Goal: Information Seeking & Learning: Learn about a topic

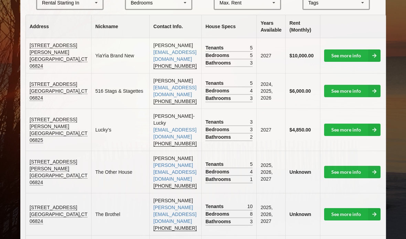
scroll to position [182, 0]
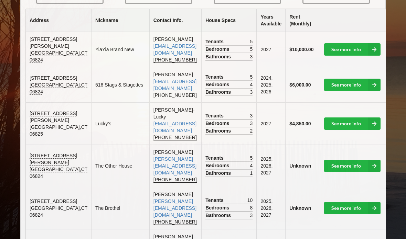
click at [348, 202] on link "See more info" at bounding box center [352, 208] width 56 height 12
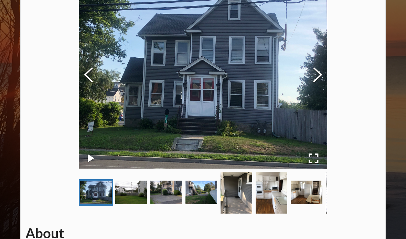
click at [320, 79] on button "Next Slide" at bounding box center [317, 76] width 19 height 62
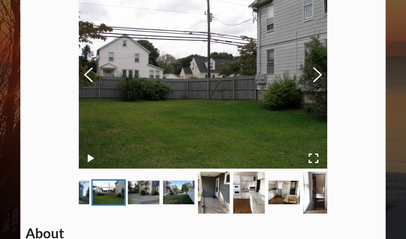
click at [321, 79] on button "Next Slide" at bounding box center [317, 75] width 19 height 62
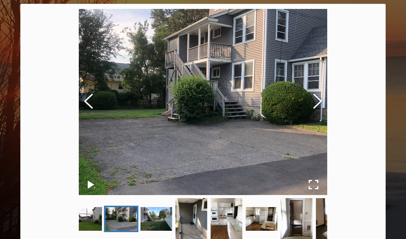
scroll to position [0, 0]
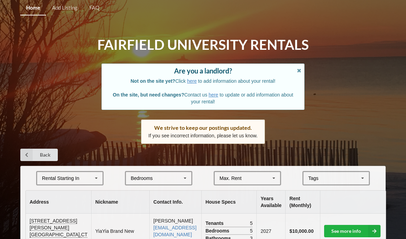
click at [95, 177] on icon at bounding box center [96, 178] width 10 height 13
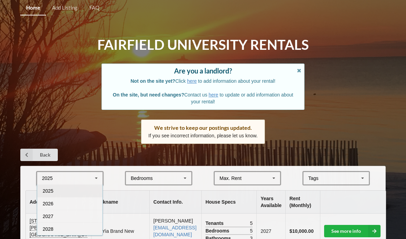
click at [175, 151] on div "Back" at bounding box center [202, 155] width 365 height 12
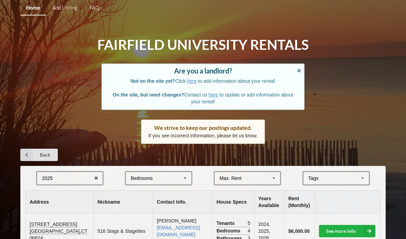
click at [95, 174] on icon at bounding box center [96, 178] width 11 height 13
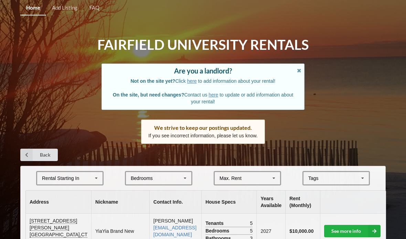
click at [91, 176] on icon at bounding box center [96, 178] width 10 height 13
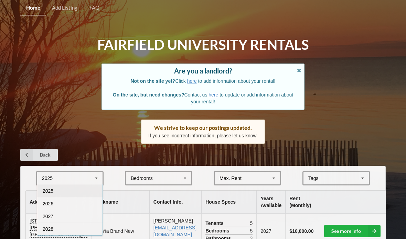
click at [67, 230] on div "2028" at bounding box center [69, 229] width 65 height 13
